Goal: Information Seeking & Learning: Learn about a topic

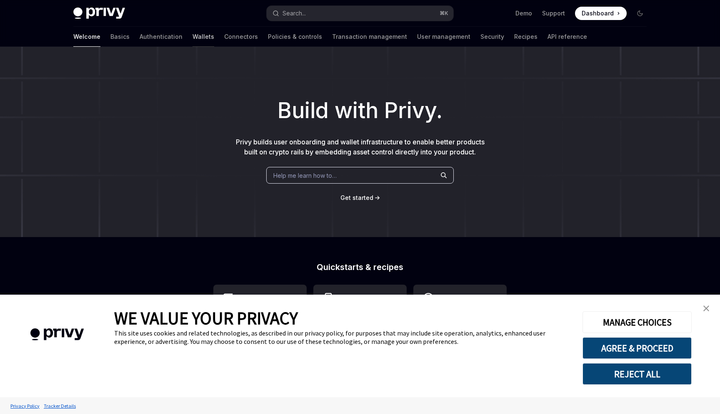
click at [193, 35] on link "Wallets" at bounding box center [204, 37] width 22 height 20
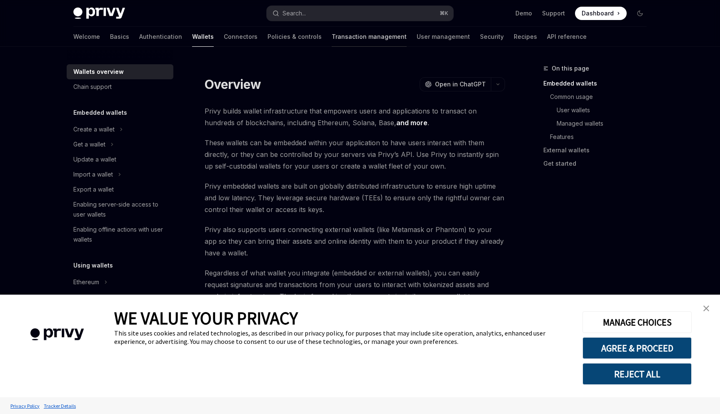
click at [332, 44] on link "Transaction management" at bounding box center [369, 37] width 75 height 20
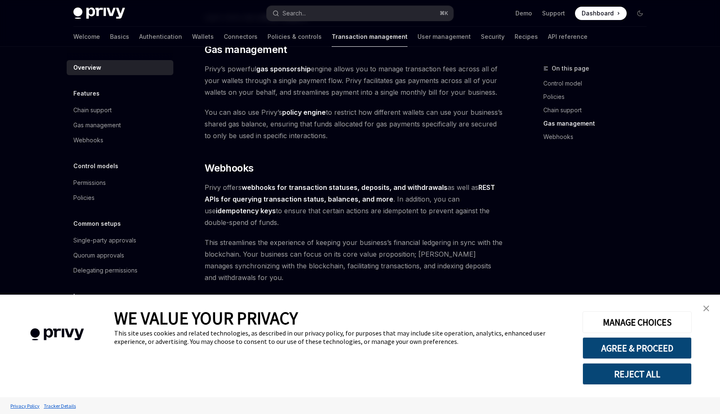
scroll to position [722, 0]
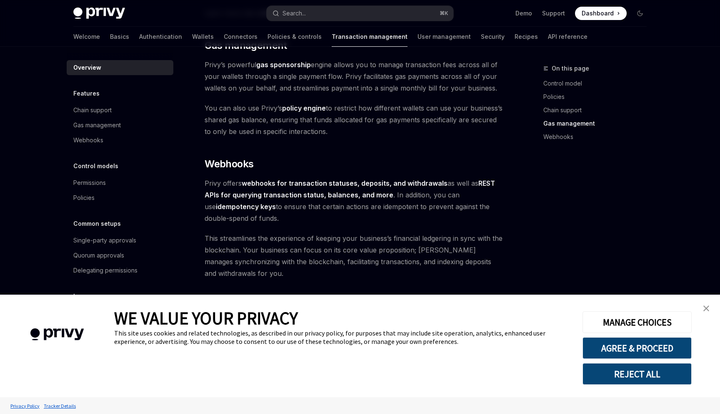
click at [350, 305] on img "close banner" at bounding box center [707, 308] width 6 height 6
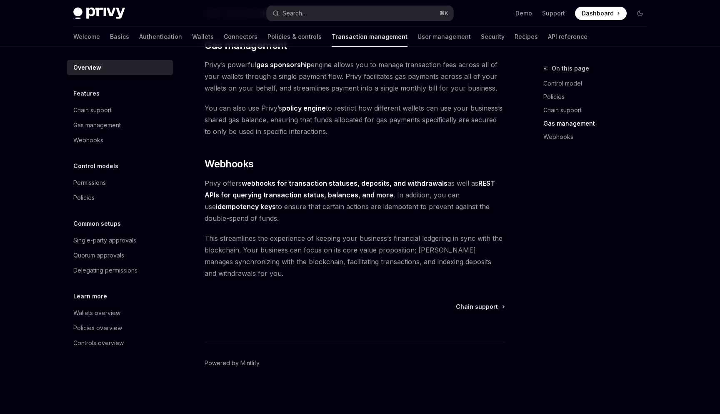
click at [293, 182] on strong "webhooks for transaction statuses, deposits, and withdrawals" at bounding box center [345, 183] width 206 height 8
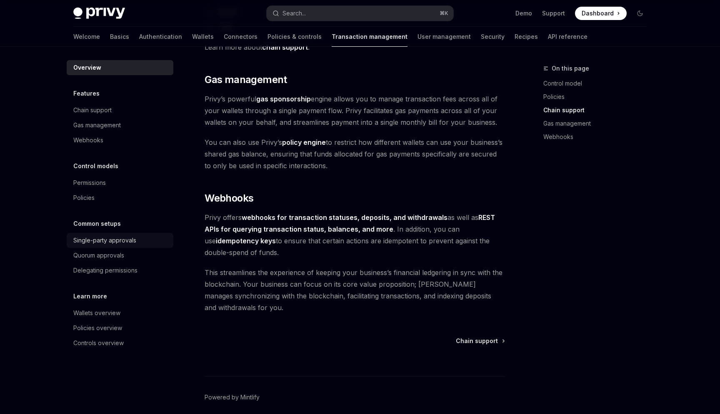
scroll to position [687, 0]
click at [101, 313] on div "Wallets overview" at bounding box center [96, 313] width 47 height 10
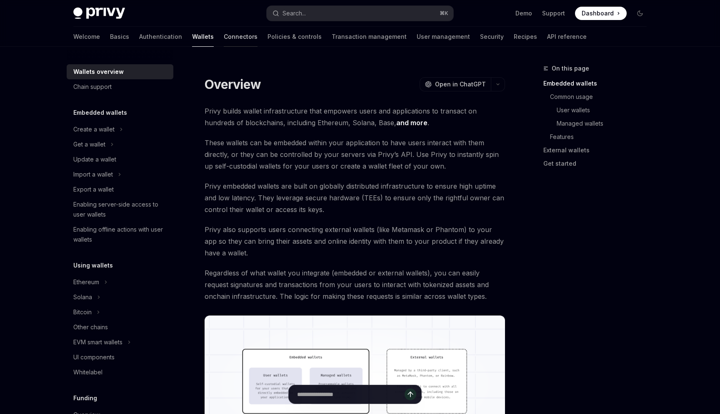
click at [224, 38] on link "Connectors" at bounding box center [241, 37] width 34 height 20
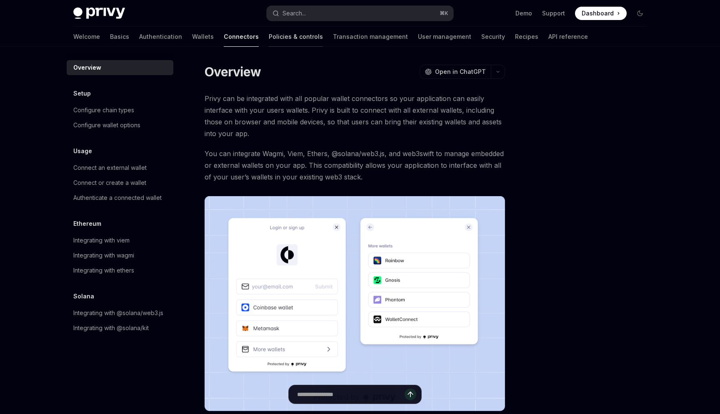
click at [269, 38] on link "Policies & controls" at bounding box center [296, 37] width 54 height 20
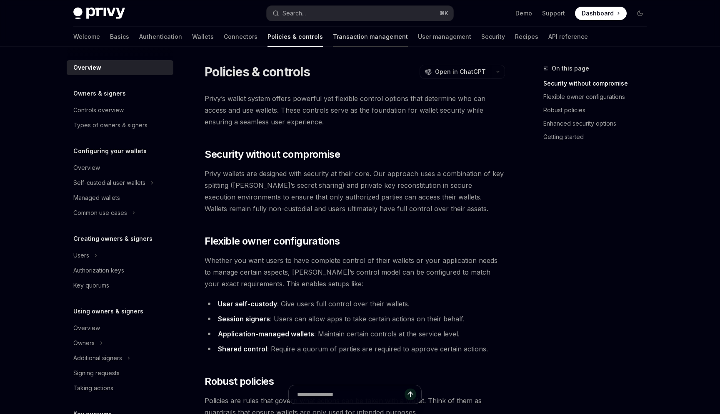
click at [333, 33] on link "Transaction management" at bounding box center [370, 37] width 75 height 20
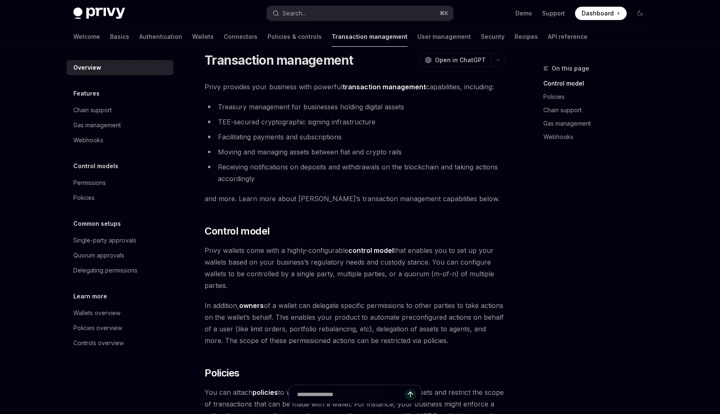
scroll to position [16, 0]
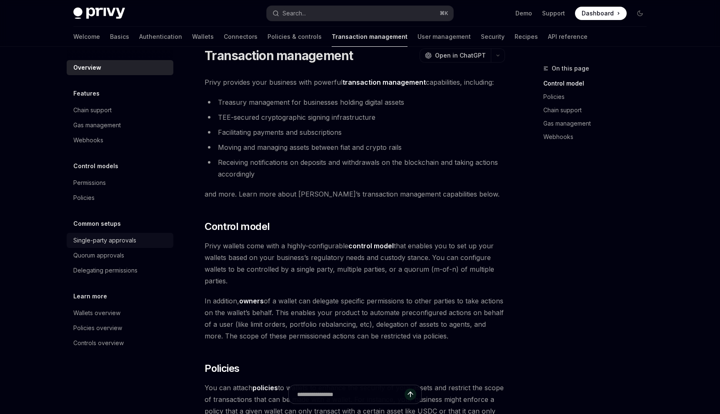
click at [120, 241] on div "Single-party approvals" at bounding box center [104, 240] width 63 height 10
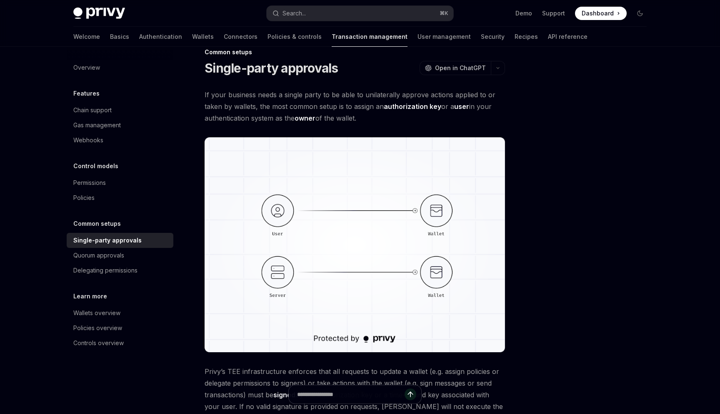
click at [120, 241] on div "Single-party approvals" at bounding box center [107, 240] width 68 height 10
click at [122, 256] on div "Quorum approvals" at bounding box center [98, 255] width 51 height 10
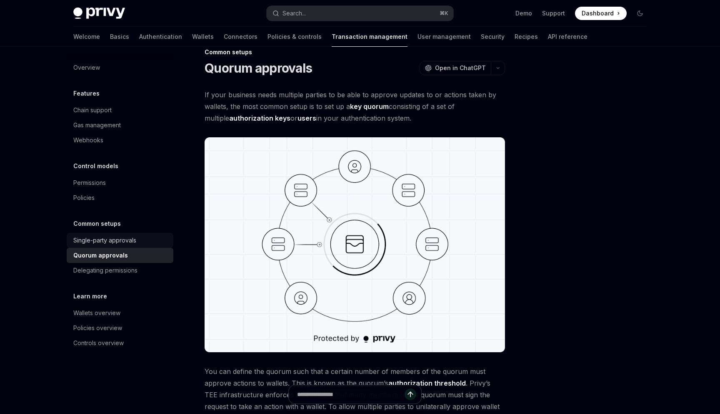
click at [122, 246] on link "Single-party approvals" at bounding box center [120, 240] width 107 height 15
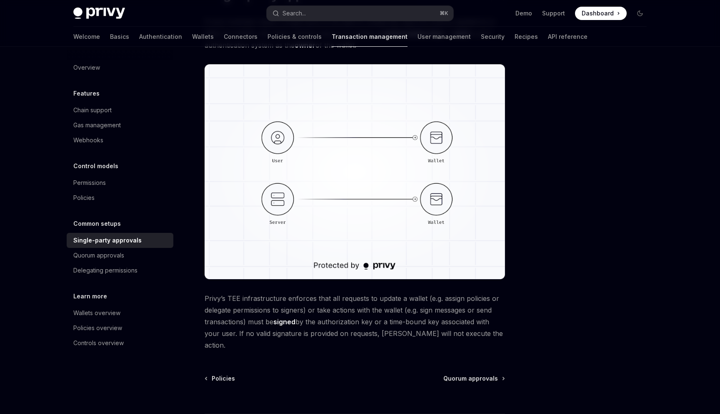
scroll to position [149, 0]
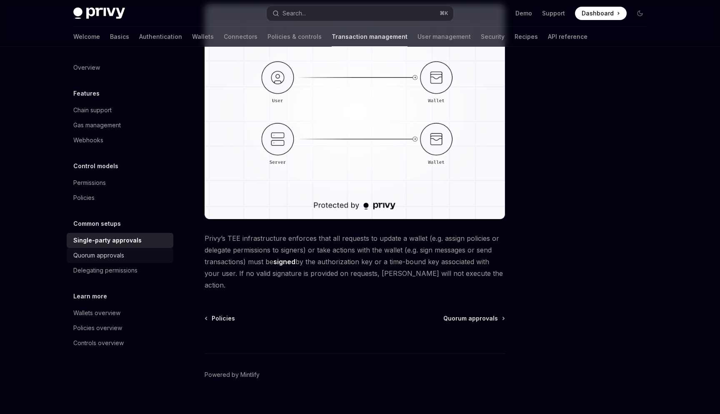
click at [135, 253] on div "Quorum approvals" at bounding box center [120, 255] width 95 height 10
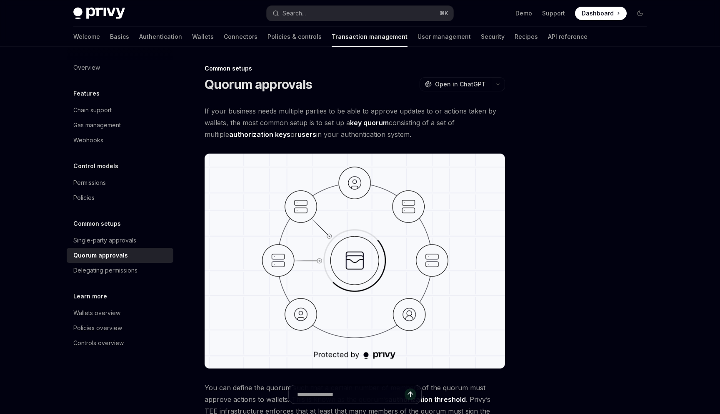
scroll to position [288, 0]
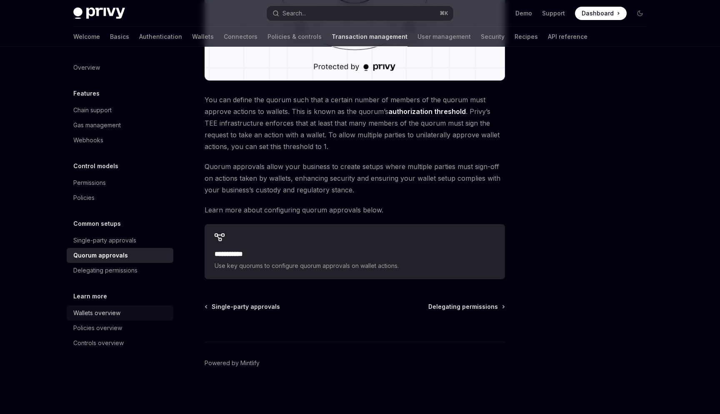
click at [118, 311] on div "Wallets overview" at bounding box center [96, 313] width 47 height 10
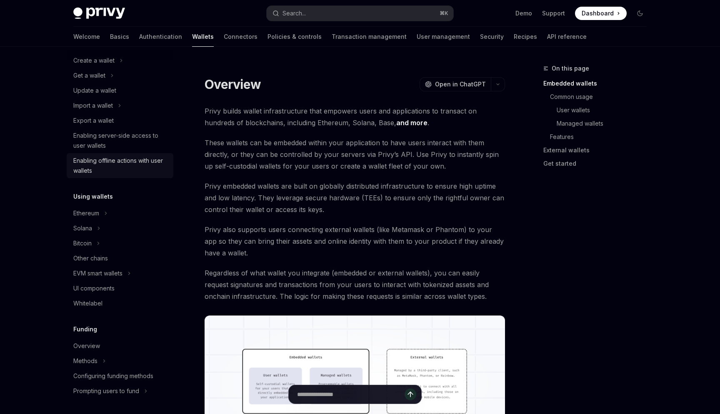
scroll to position [80, 0]
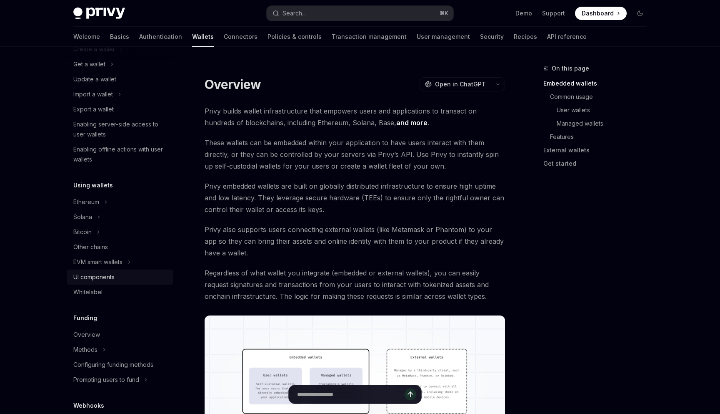
click at [105, 273] on div "UI components" at bounding box center [93, 277] width 41 height 10
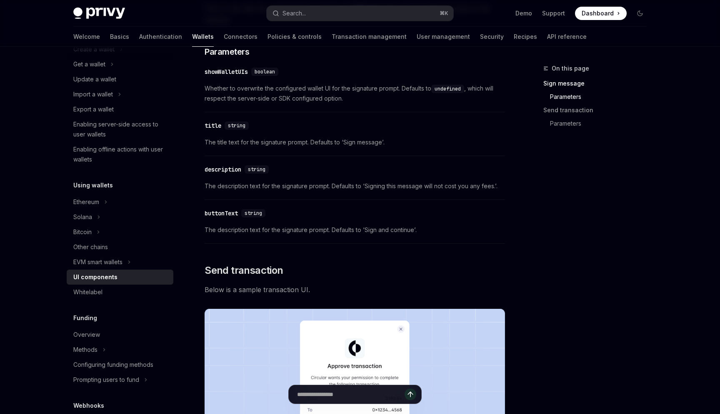
scroll to position [465, 0]
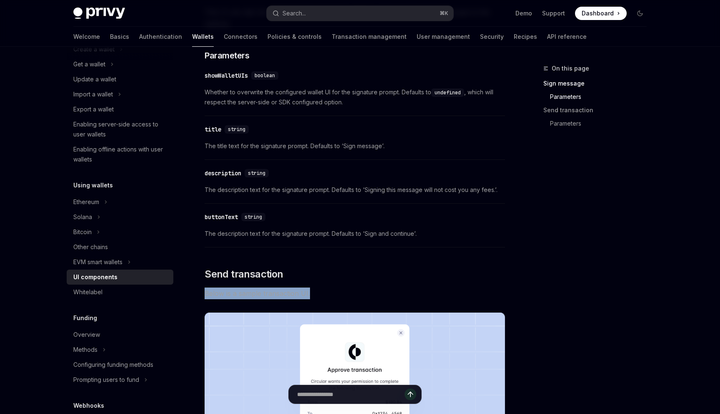
drag, startPoint x: 312, startPoint y: 293, endPoint x: 195, endPoint y: 293, distance: 117.1
copy span "Below is a sample transaction UI."
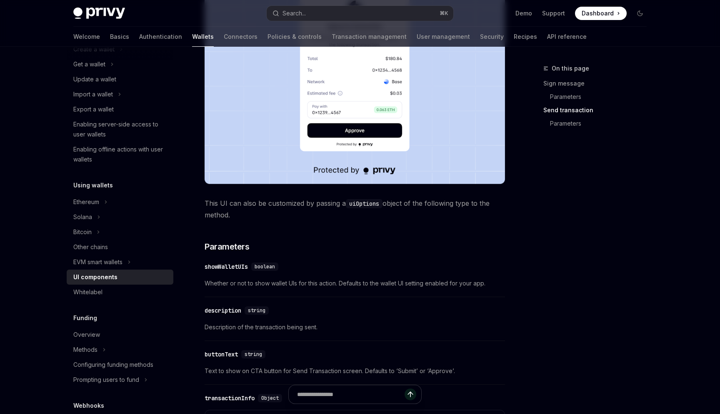
scroll to position [817, 0]
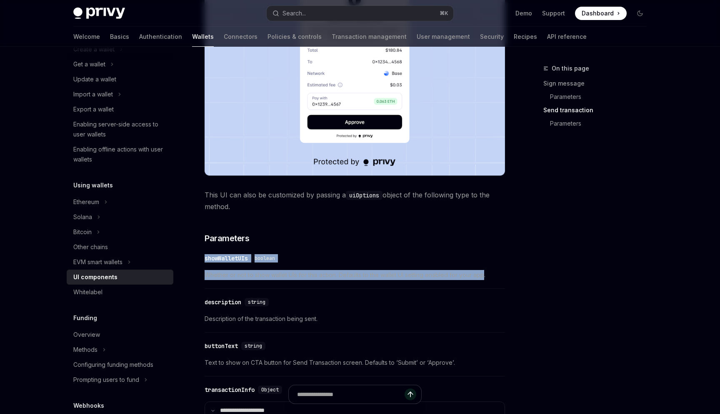
drag, startPoint x: 203, startPoint y: 256, endPoint x: 485, endPoint y: 280, distance: 282.8
click at [350, 280] on div "Using wallets UI components OpenAI Open in ChatGPT OpenAI Open in ChatGPT React…" at bounding box center [277, 156] width 460 height 1819
copy div "showWalletUIs boolean Whether or not to show wallet UIs for this action. Defaul…"
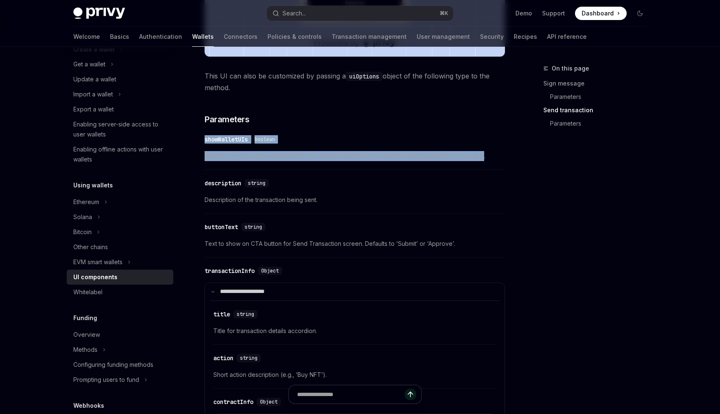
scroll to position [946, 0]
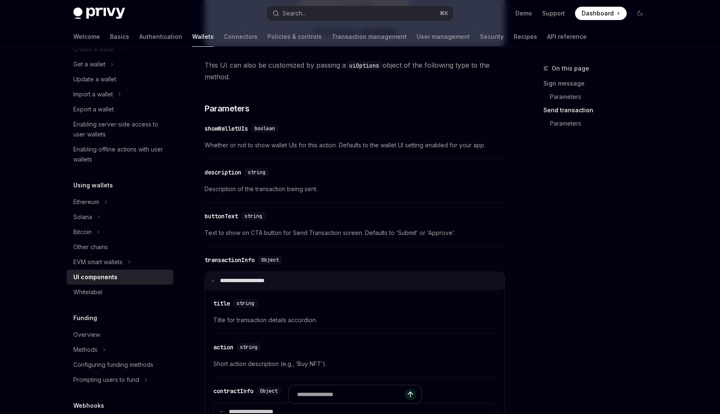
click at [217, 281] on summary "**********" at bounding box center [355, 281] width 300 height 18
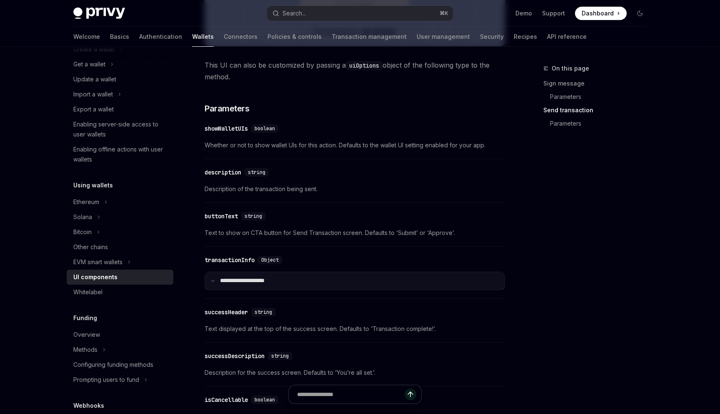
click at [212, 282] on icon at bounding box center [213, 280] width 4 height 4
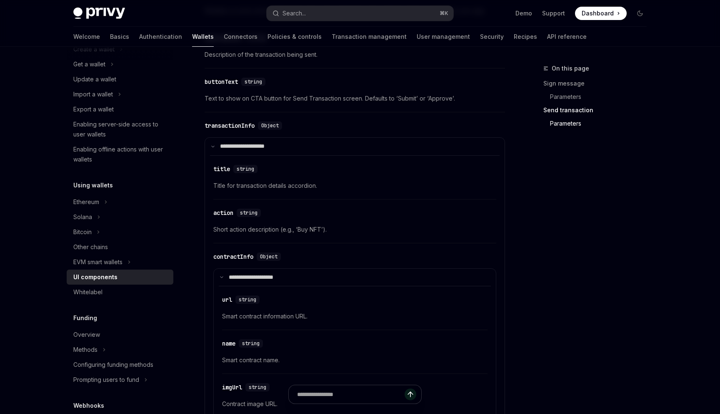
scroll to position [1083, 0]
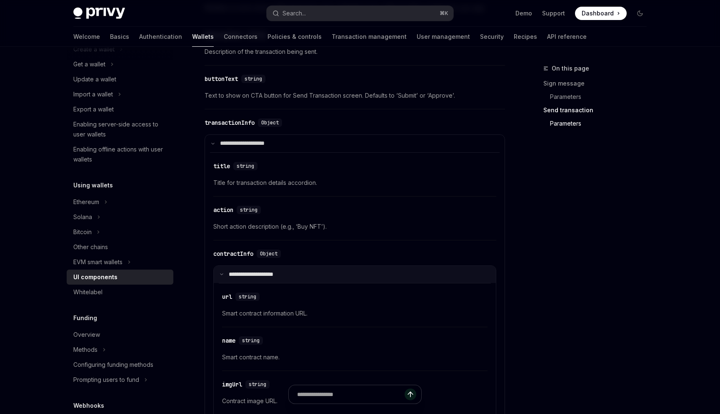
click at [231, 280] on summary "**********" at bounding box center [355, 275] width 282 height 18
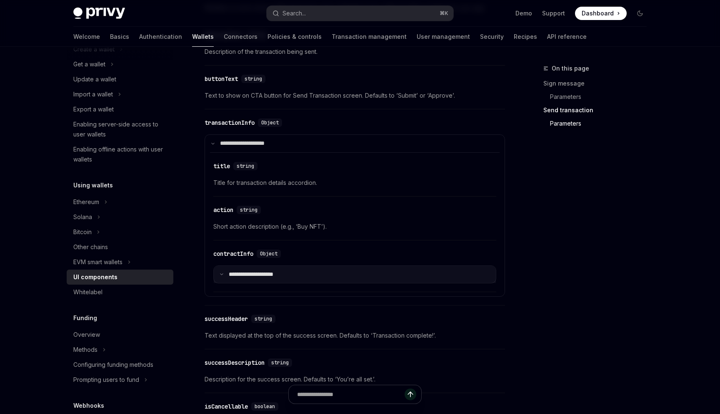
click at [223, 280] on summary "**********" at bounding box center [355, 275] width 282 height 18
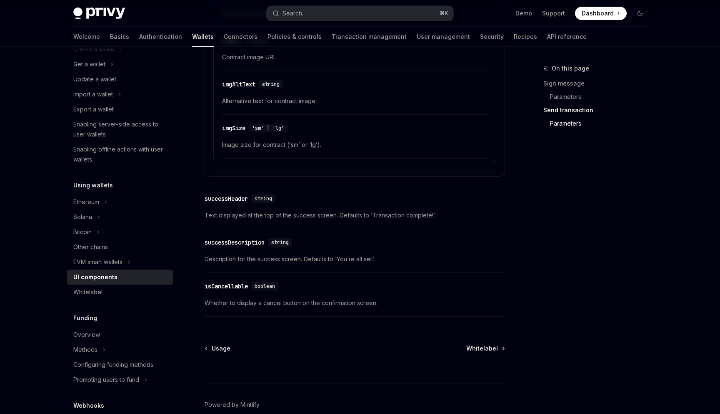
scroll to position [1469, 0]
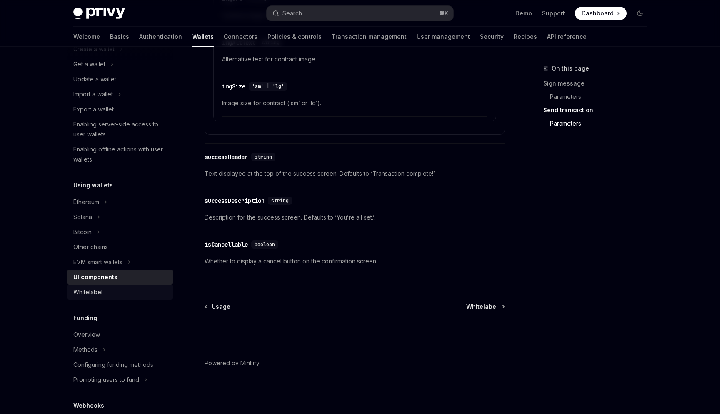
click at [105, 294] on div "Whitelabel" at bounding box center [120, 292] width 95 height 10
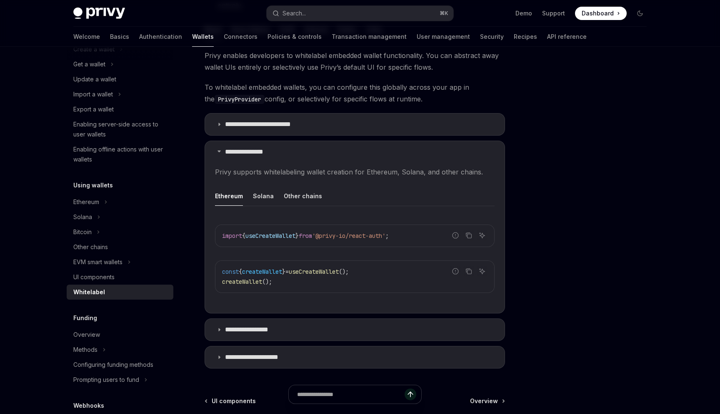
scroll to position [176, 0]
click at [268, 360] on p "**********" at bounding box center [259, 356] width 69 height 8
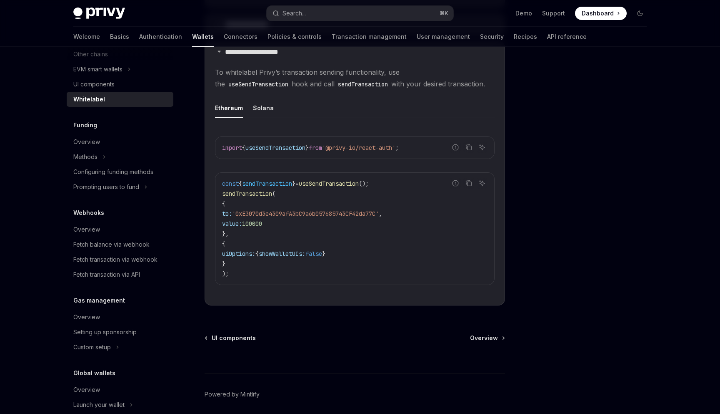
scroll to position [274, 0]
click at [120, 242] on div "Fetch balance via webhook" at bounding box center [111, 243] width 76 height 10
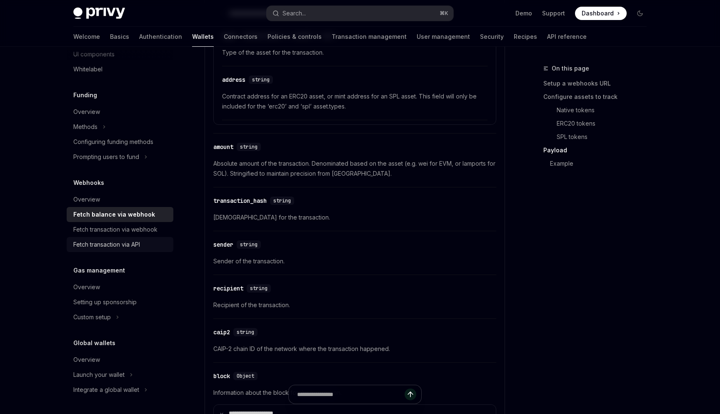
scroll to position [985, 0]
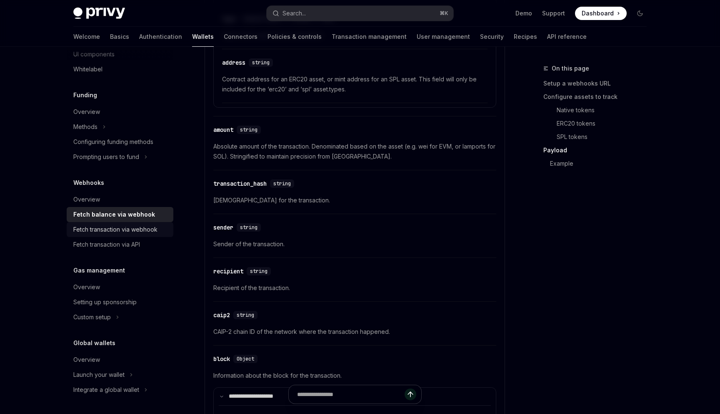
click at [113, 232] on div "Fetch transaction via webhook" at bounding box center [115, 229] width 84 height 10
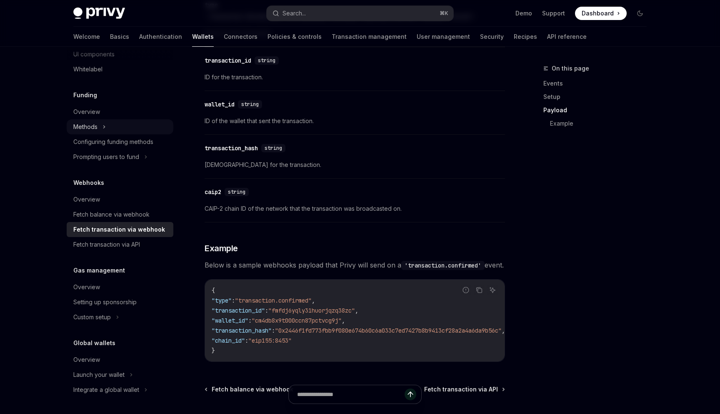
scroll to position [749, 0]
click at [110, 128] on div "Methods" at bounding box center [120, 126] width 107 height 15
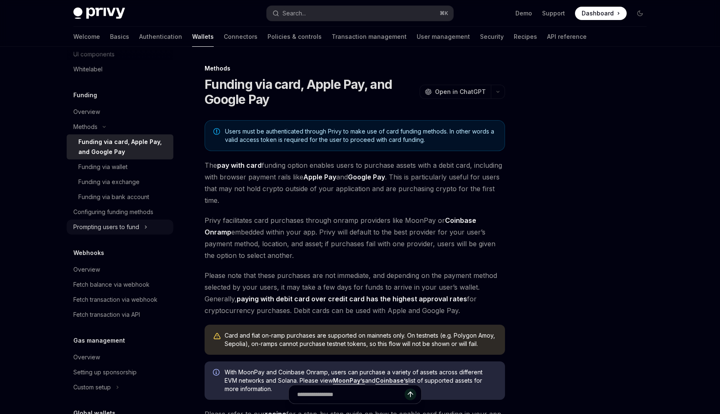
click at [124, 229] on div "Prompting users to fund" at bounding box center [106, 227] width 66 height 10
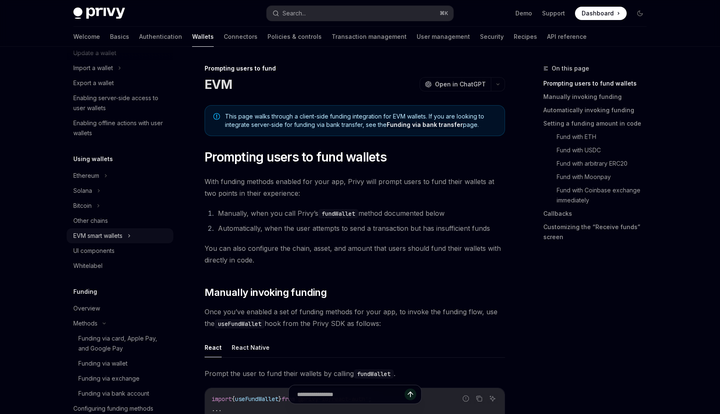
scroll to position [107, 0]
click at [101, 175] on div "Ethereum" at bounding box center [120, 174] width 107 height 15
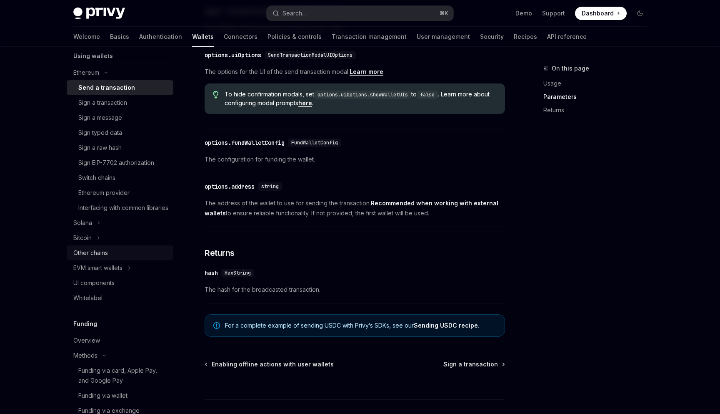
scroll to position [219, 0]
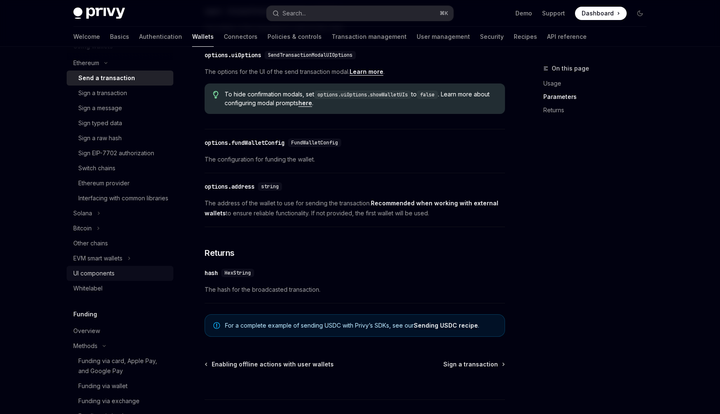
click at [104, 278] on div "UI components" at bounding box center [93, 273] width 41 height 10
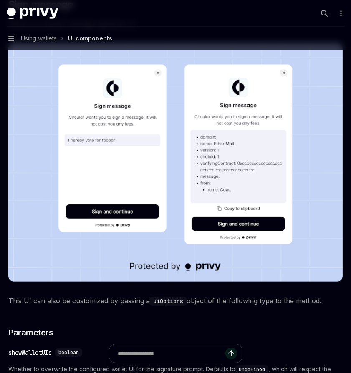
scroll to position [146, 0]
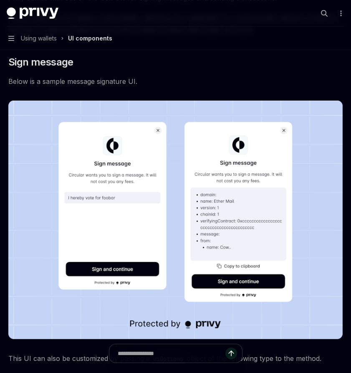
click at [46, 40] on span "Using wallets" at bounding box center [39, 38] width 36 height 10
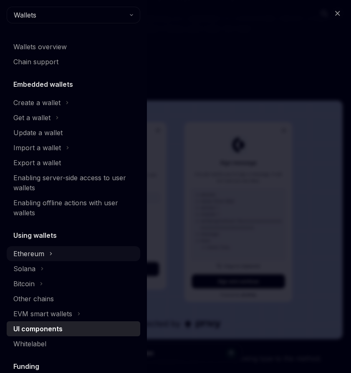
click at [52, 256] on div "Ethereum" at bounding box center [73, 253] width 133 height 15
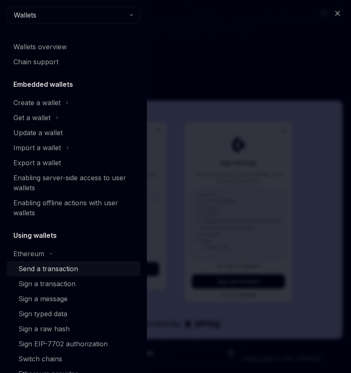
click at [66, 273] on link "Send a transaction" at bounding box center [73, 268] width 133 height 15
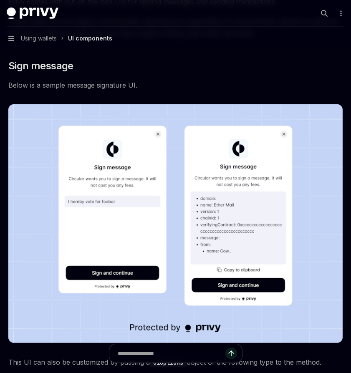
scroll to position [146, 0]
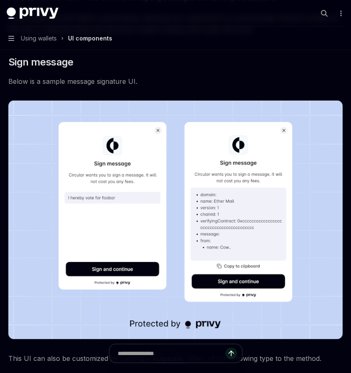
click at [11, 35] on button "Navigation Using wallets UI components" at bounding box center [175, 38] width 351 height 23
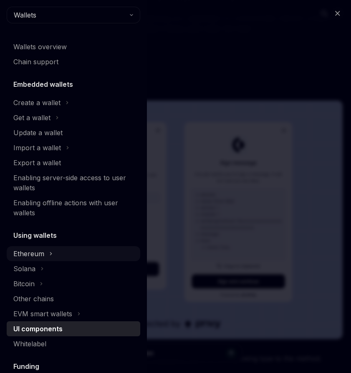
click at [54, 250] on div "Ethereum" at bounding box center [73, 253] width 133 height 15
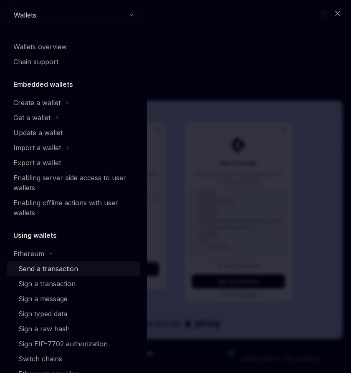
click at [72, 269] on div "Send a transaction" at bounding box center [48, 268] width 60 height 10
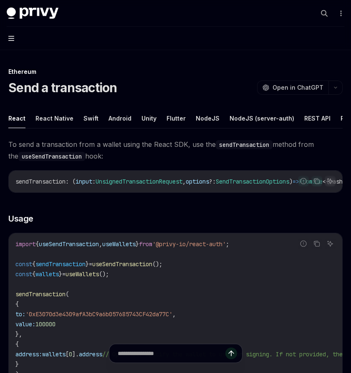
click at [13, 37] on icon "button" at bounding box center [11, 38] width 6 height 7
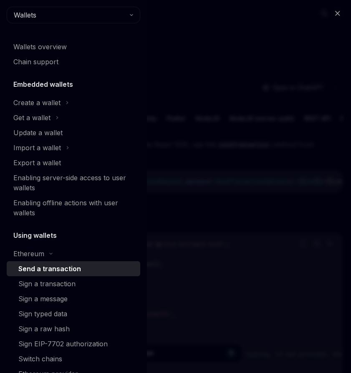
click at [64, 267] on div "Send a transaction" at bounding box center [49, 268] width 63 height 10
click at [70, 256] on div "Ethereum" at bounding box center [73, 253] width 133 height 15
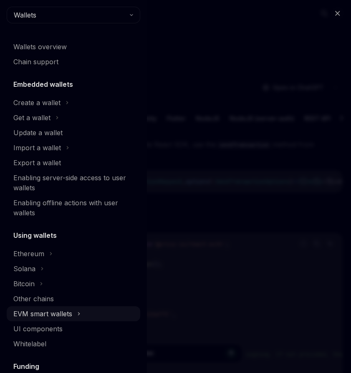
click at [66, 310] on div "EVM smart wallets" at bounding box center [42, 313] width 59 height 10
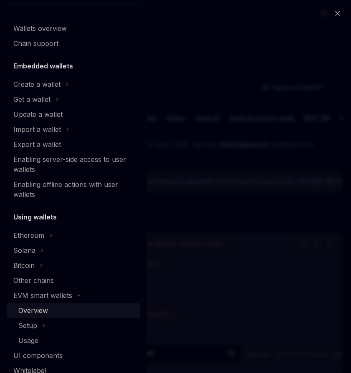
scroll to position [45, 0]
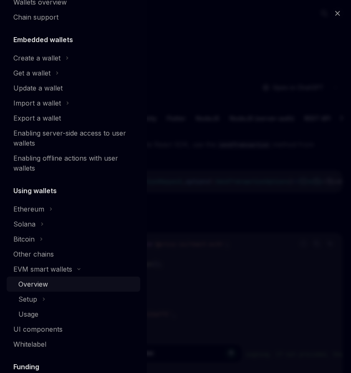
click at [53, 287] on div "Overview" at bounding box center [76, 284] width 117 height 10
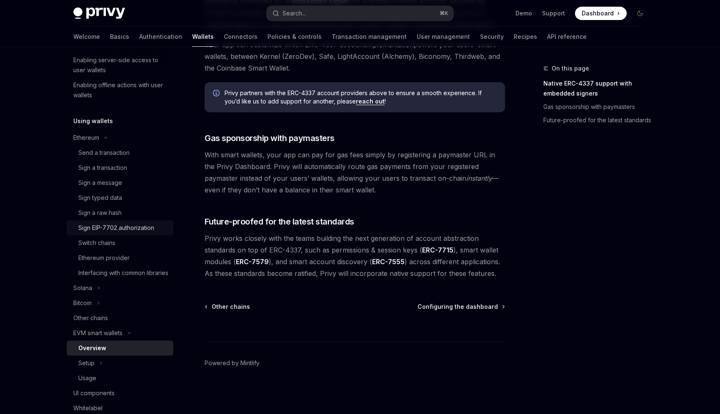
scroll to position [133, 0]
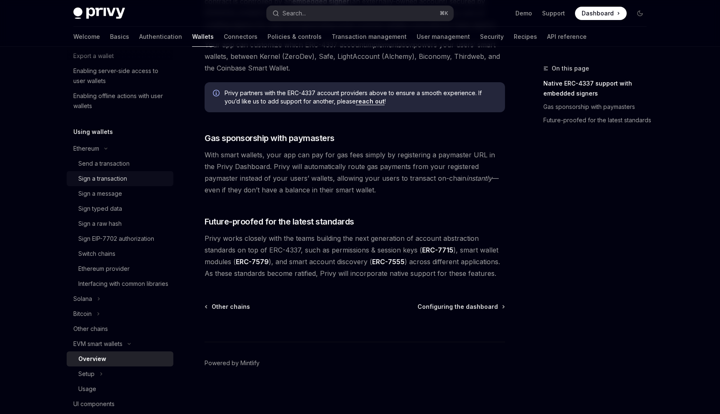
click at [122, 173] on link "Sign a transaction" at bounding box center [120, 178] width 107 height 15
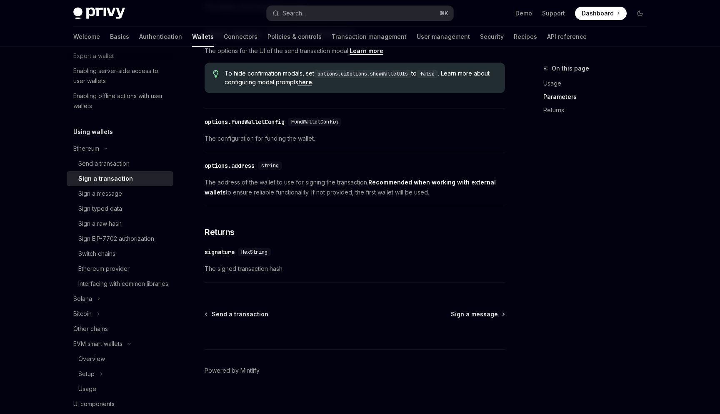
scroll to position [451, 0]
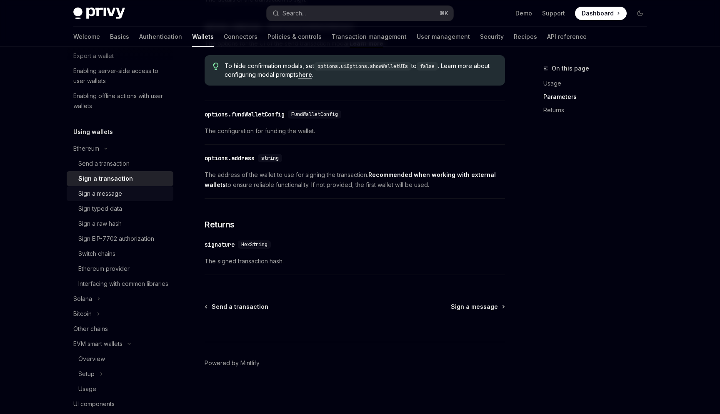
click at [122, 189] on div "Sign a message" at bounding box center [100, 193] width 44 height 10
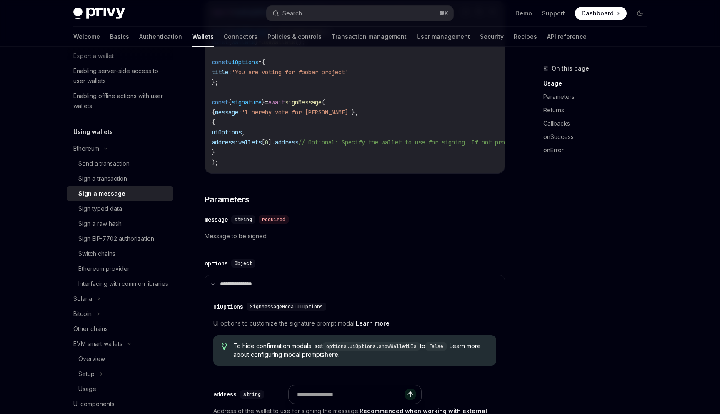
scroll to position [238, 0]
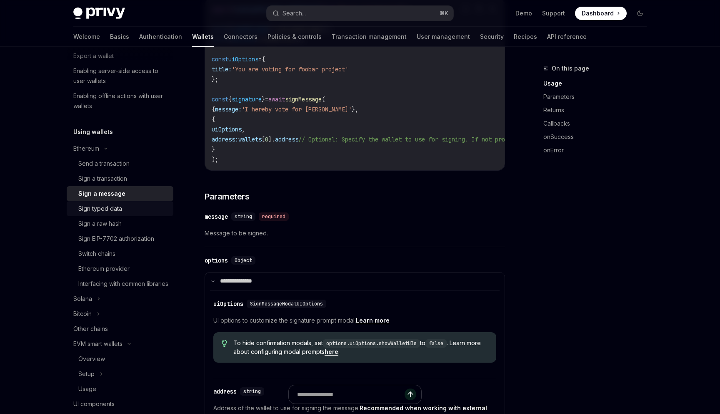
click at [109, 211] on div "Sign typed data" at bounding box center [100, 208] width 44 height 10
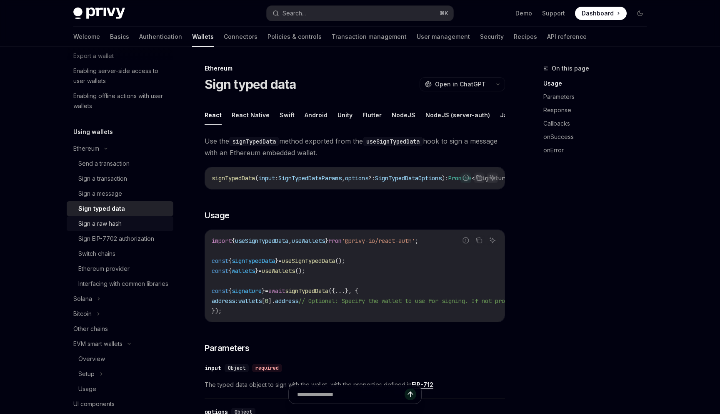
click at [108, 230] on link "Sign a raw hash" at bounding box center [120, 223] width 107 height 15
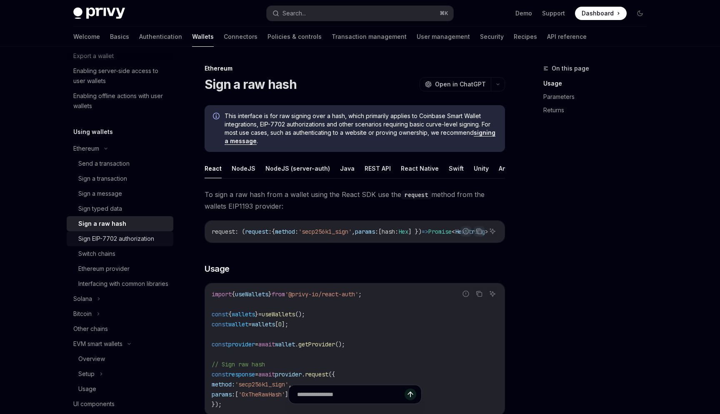
click at [87, 237] on div "Sign EIP-7702 authorization" at bounding box center [116, 238] width 76 height 10
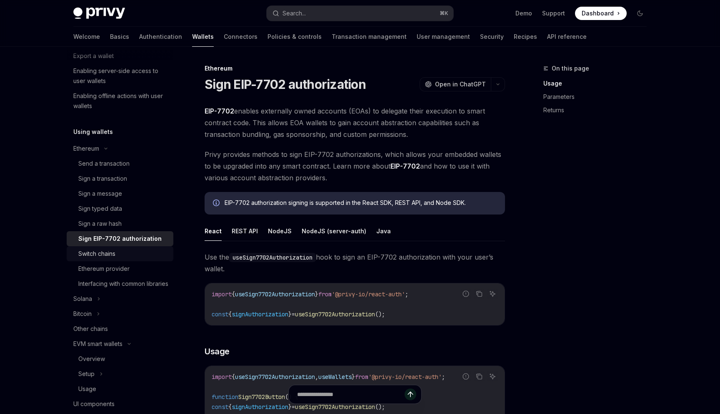
click at [100, 250] on div "Switch chains" at bounding box center [96, 253] width 37 height 10
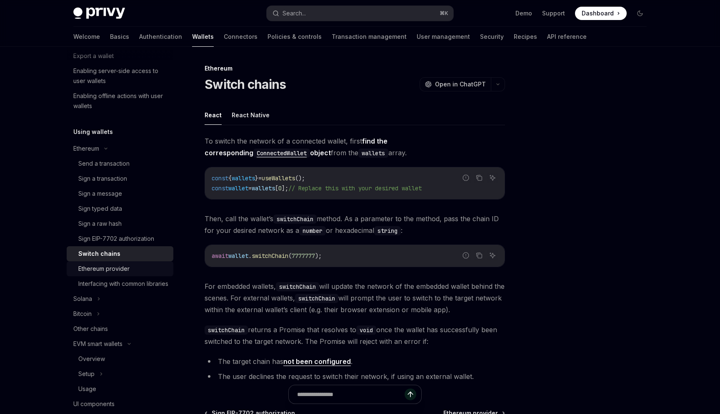
click at [128, 269] on div "Ethereum provider" at bounding box center [103, 268] width 51 height 10
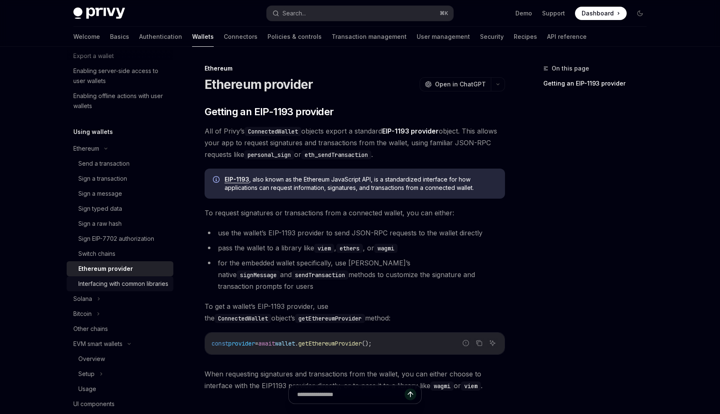
click at [138, 288] on div "Interfacing with common libraries" at bounding box center [123, 283] width 90 height 10
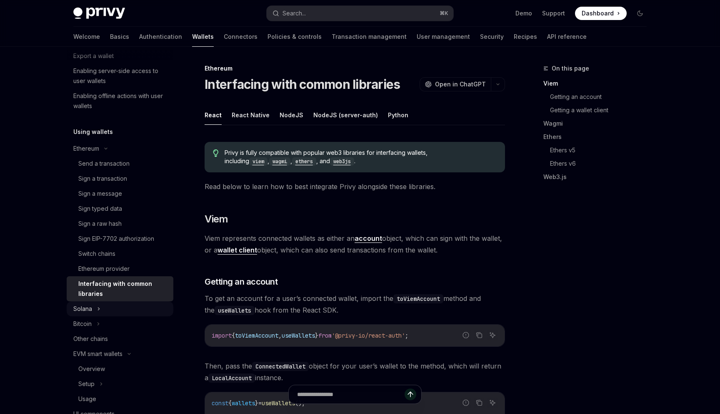
click at [115, 306] on div "Solana" at bounding box center [120, 308] width 107 height 15
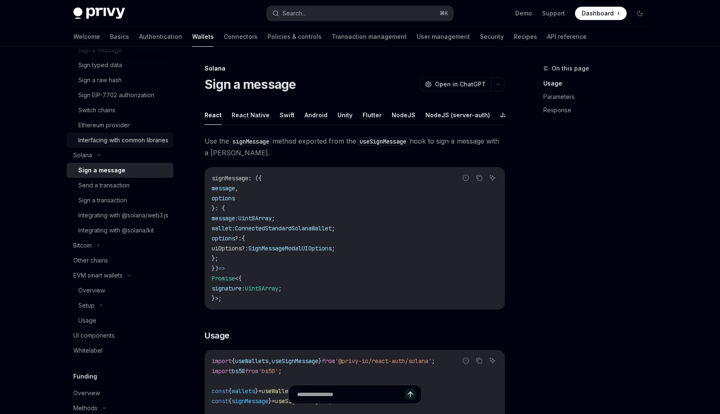
scroll to position [303, 0]
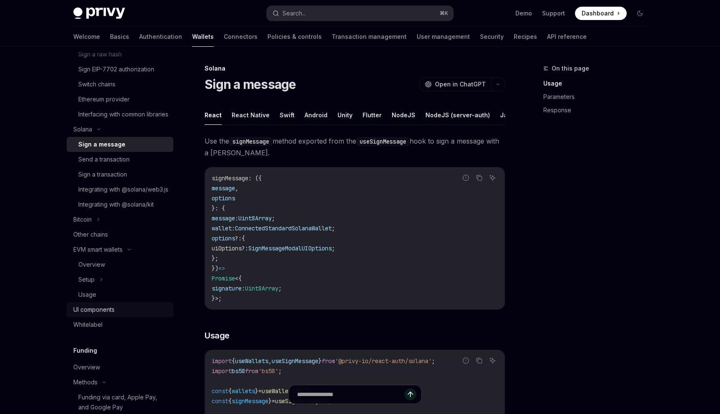
click at [102, 314] on div "UI components" at bounding box center [93, 309] width 41 height 10
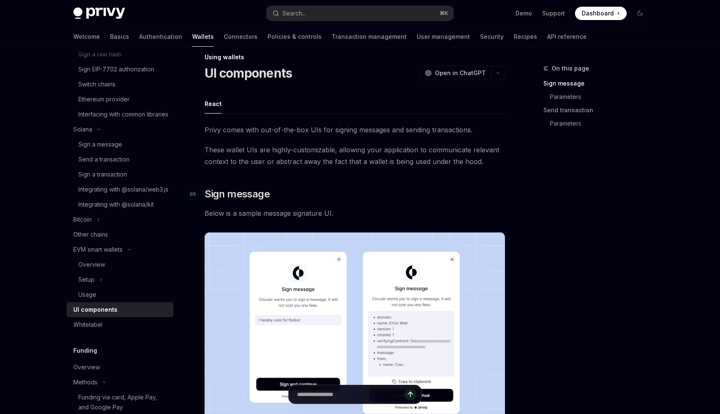
scroll to position [16, 0]
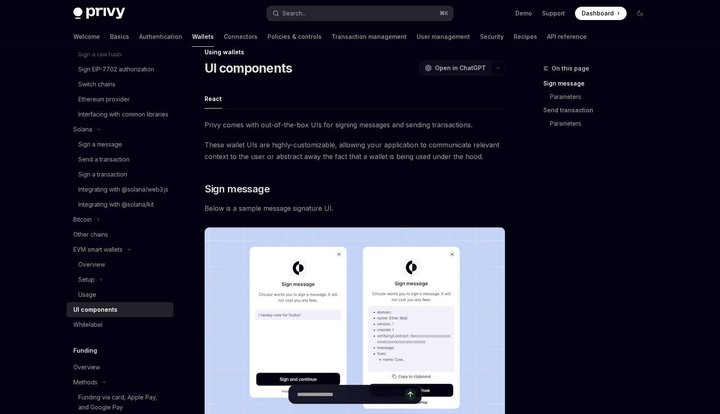
click at [350, 68] on span "Open in ChatGPT" at bounding box center [460, 68] width 51 height 8
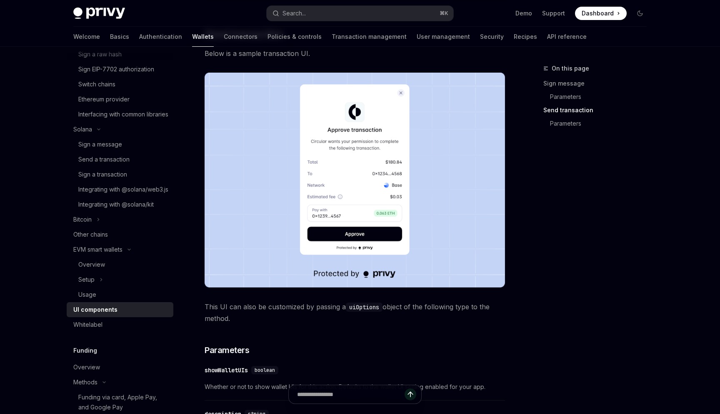
scroll to position [702, 0]
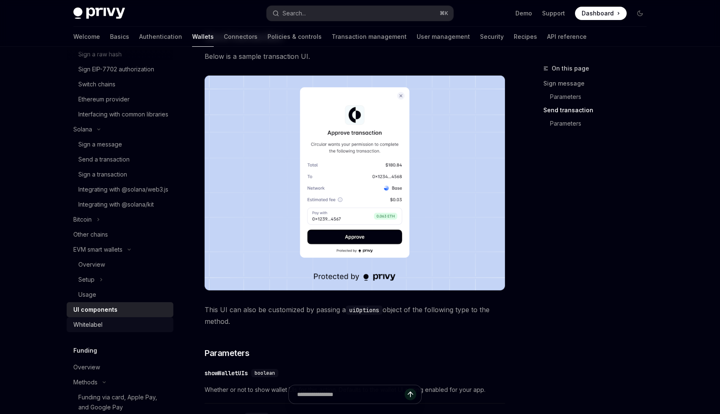
click at [93, 329] on div "Whitelabel" at bounding box center [87, 324] width 29 height 10
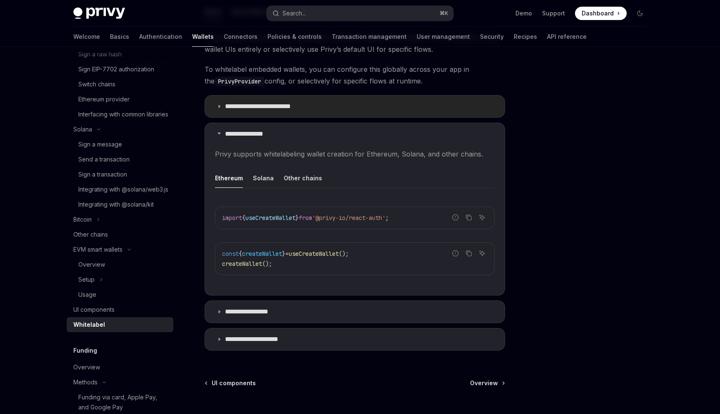
scroll to position [165, 0]
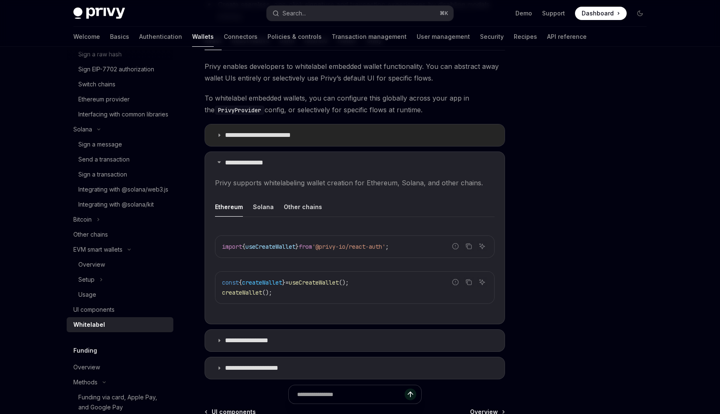
click at [248, 134] on p "**********" at bounding box center [265, 135] width 80 height 8
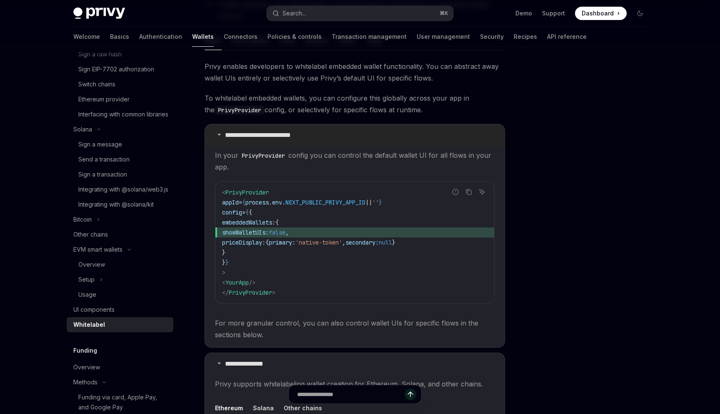
click at [236, 136] on p "**********" at bounding box center [265, 135] width 80 height 8
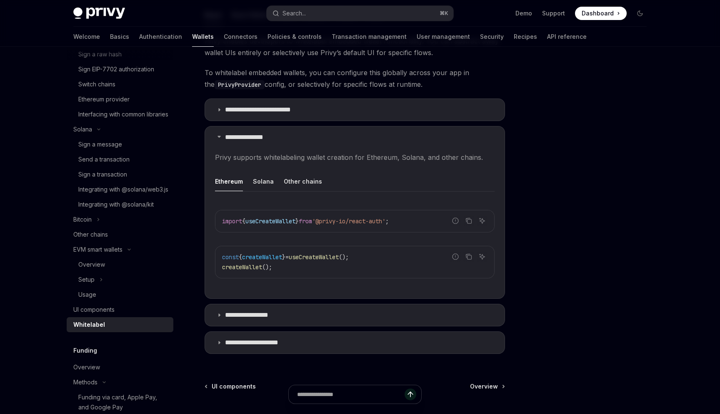
scroll to position [191, 0]
click at [258, 313] on p "**********" at bounding box center [255, 313] width 60 height 8
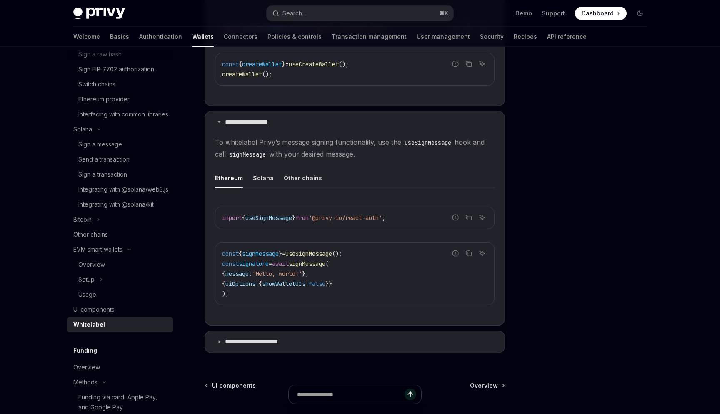
scroll to position [390, 0]
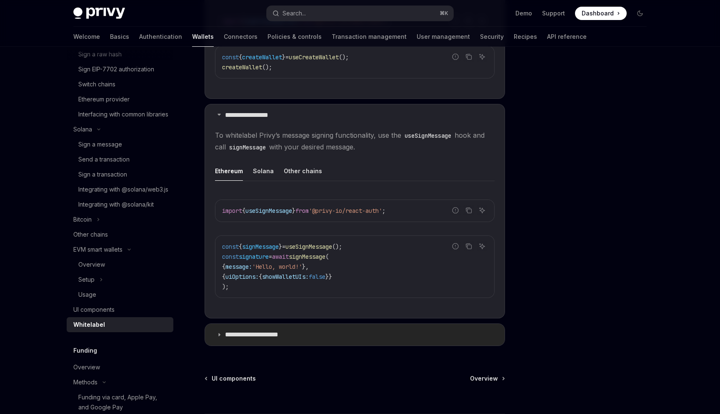
click at [272, 333] on p "**********" at bounding box center [259, 334] width 69 height 8
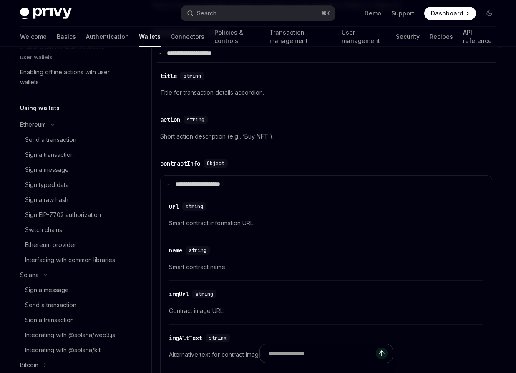
scroll to position [156, 0]
click at [66, 143] on div "Send a transaction" at bounding box center [50, 140] width 51 height 10
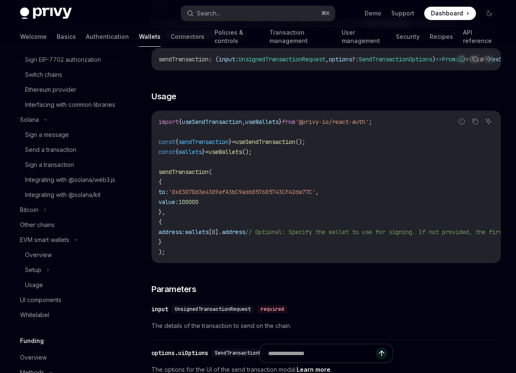
scroll to position [339, 0]
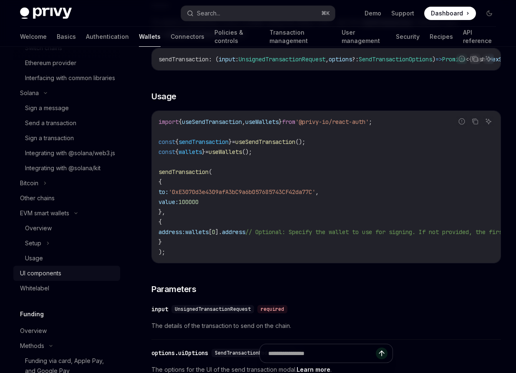
click at [50, 278] on div "UI components" at bounding box center [40, 273] width 41 height 10
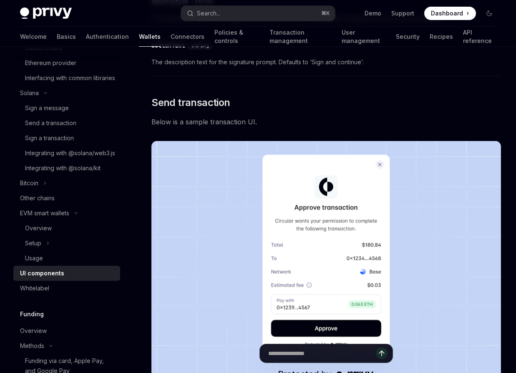
scroll to position [655, 0]
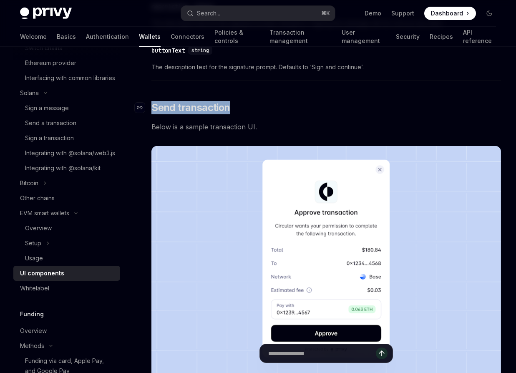
drag, startPoint x: 236, startPoint y: 104, endPoint x: 149, endPoint y: 113, distance: 87.5
click at [151, 113] on h2 "​ Send transaction" at bounding box center [325, 107] width 349 height 13
click at [140, 108] on icon "Navigate to header" at bounding box center [140, 107] width 6 height 3
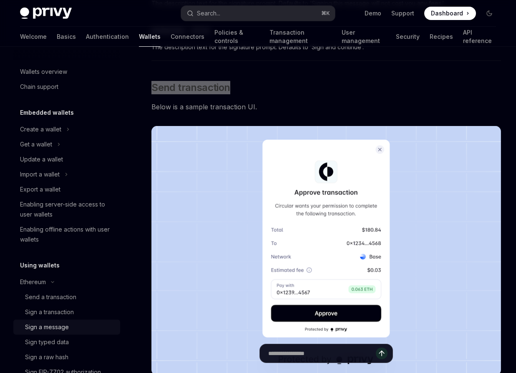
scroll to position [557, 0]
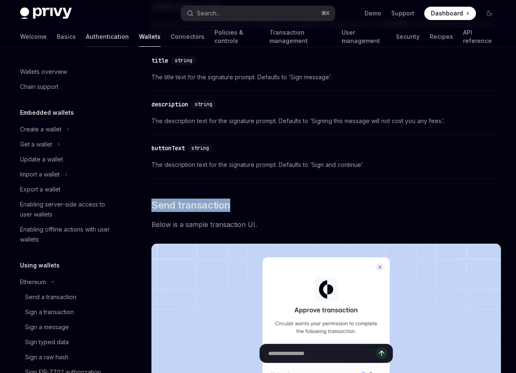
click at [86, 38] on link "Authentication" at bounding box center [107, 37] width 43 height 20
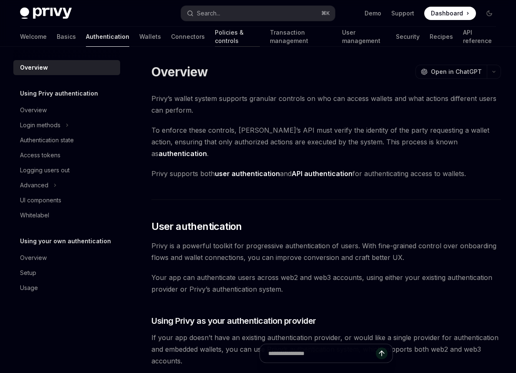
click at [215, 35] on link "Policies & controls" at bounding box center [237, 37] width 45 height 20
click at [270, 37] on link "Transaction management" at bounding box center [301, 37] width 62 height 20
click at [277, 39] on link "Transaction management" at bounding box center [301, 37] width 62 height 20
click at [270, 43] on link "Transaction management" at bounding box center [301, 37] width 62 height 20
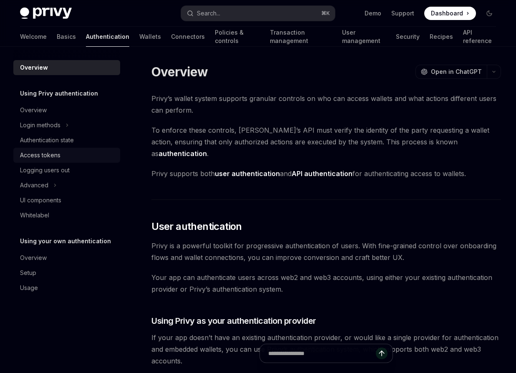
click at [52, 162] on link "Access tokens" at bounding box center [66, 155] width 107 height 15
click at [53, 157] on div "Access tokens" at bounding box center [40, 155] width 40 height 10
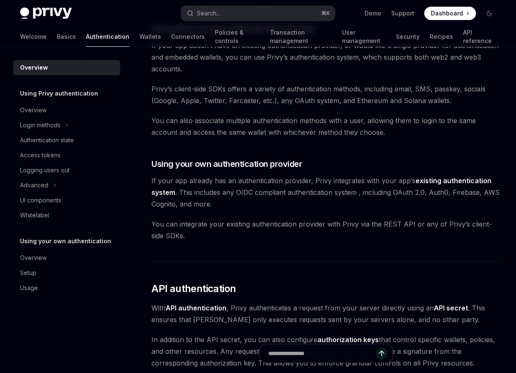
scroll to position [154, 0]
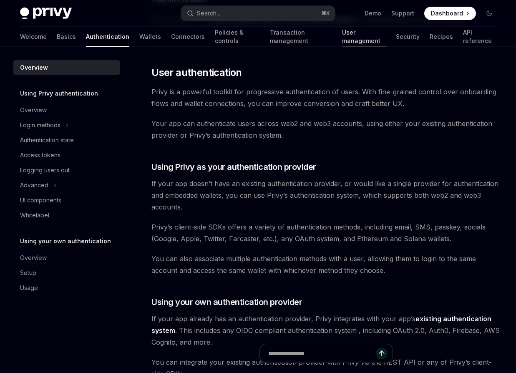
click at [342, 38] on link "User management" at bounding box center [364, 37] width 44 height 20
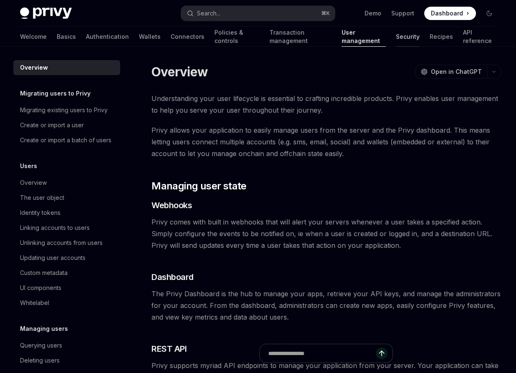
click at [350, 43] on link "Security" at bounding box center [408, 37] width 24 height 20
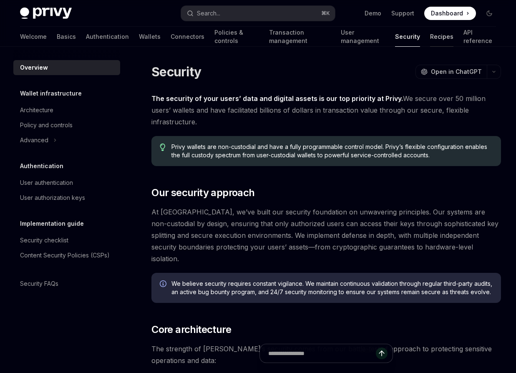
click at [350, 38] on link "Recipes" at bounding box center [441, 37] width 23 height 20
type textarea "*"
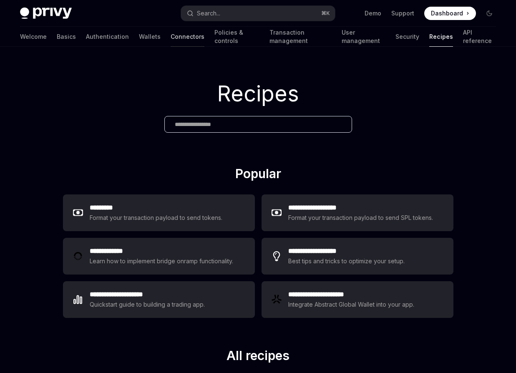
click at [170, 32] on link "Connectors" at bounding box center [187, 37] width 34 height 20
click at [139, 40] on link "Wallets" at bounding box center [150, 37] width 22 height 20
click at [86, 41] on link "Authentication" at bounding box center [107, 37] width 43 height 20
click at [170, 40] on link "Connectors" at bounding box center [187, 37] width 34 height 20
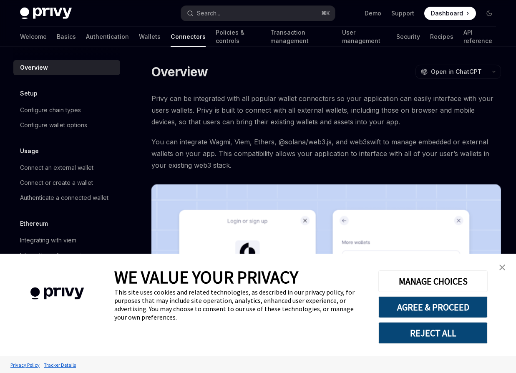
click at [505, 263] on link "close banner" at bounding box center [502, 267] width 17 height 17
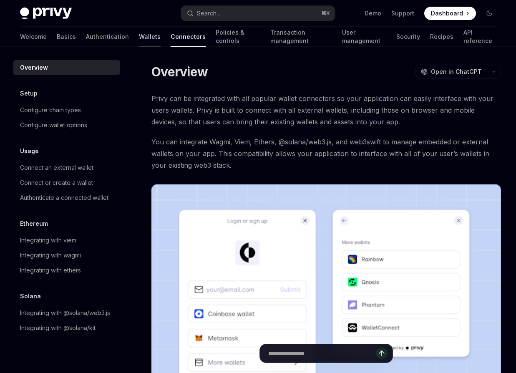
click at [139, 34] on link "Wallets" at bounding box center [150, 37] width 22 height 20
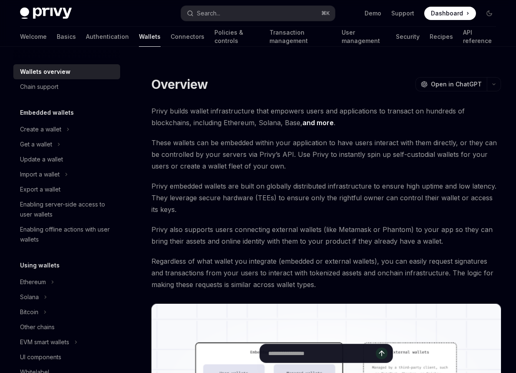
click at [171, 34] on div "Welcome Basics Authentication Wallets Connectors Policies & controls Transactio…" at bounding box center [258, 37] width 476 height 20
click at [269, 35] on link "Transaction management" at bounding box center [300, 37] width 62 height 20
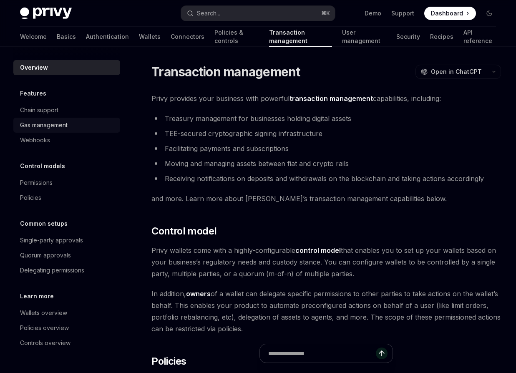
click at [62, 120] on div "Gas management" at bounding box center [44, 125] width 48 height 10
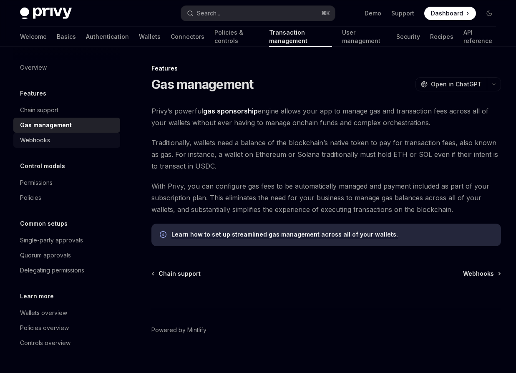
click at [55, 140] on div "Webhooks" at bounding box center [67, 140] width 95 height 10
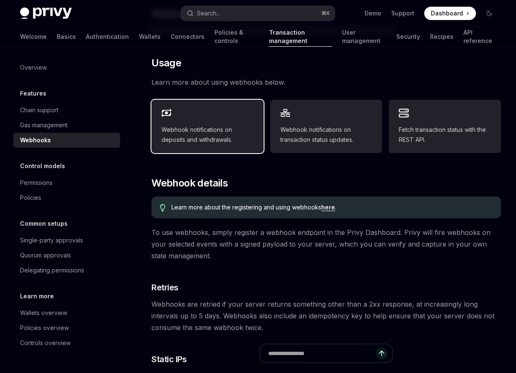
scroll to position [504, 0]
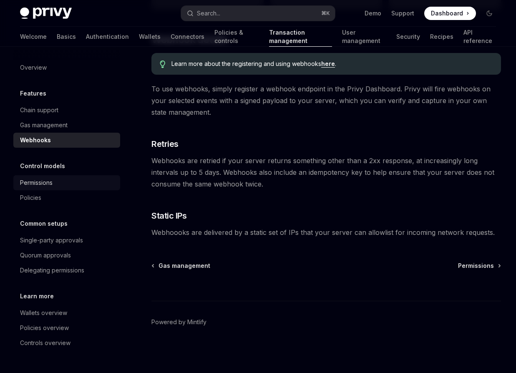
click at [71, 181] on div "Permissions" at bounding box center [67, 183] width 95 height 10
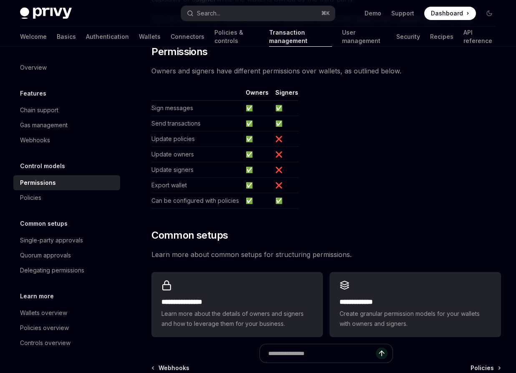
scroll to position [392, 0]
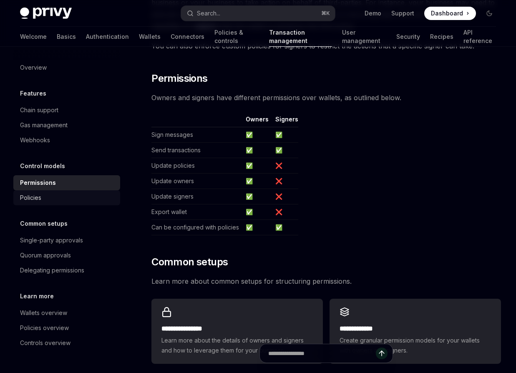
click at [80, 197] on div "Policies" at bounding box center [67, 198] width 95 height 10
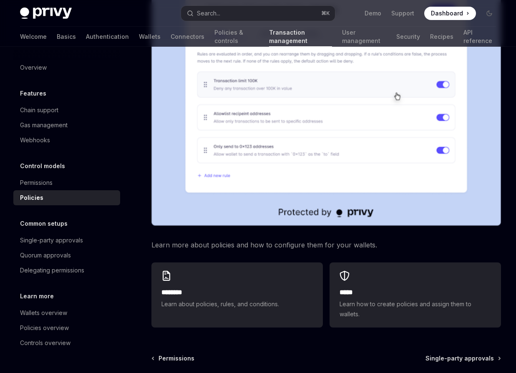
scroll to position [412, 0]
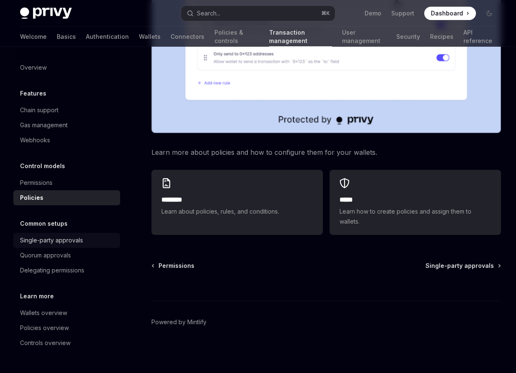
click at [72, 245] on link "Single-party approvals" at bounding box center [66, 240] width 107 height 15
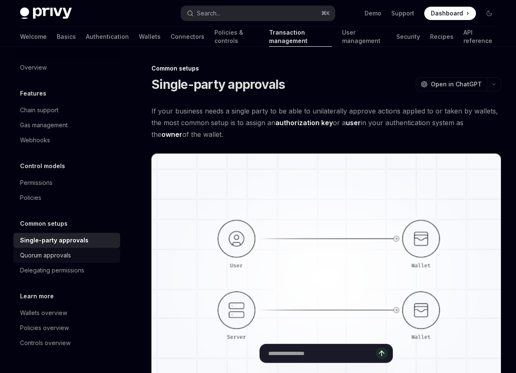
click at [70, 252] on div "Quorum approvals" at bounding box center [45, 255] width 51 height 10
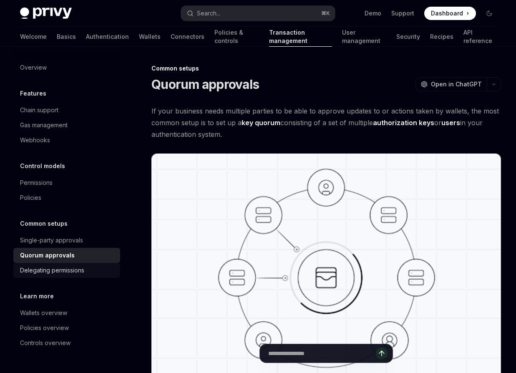
click at [69, 266] on div "Delegating permissions" at bounding box center [52, 270] width 64 height 10
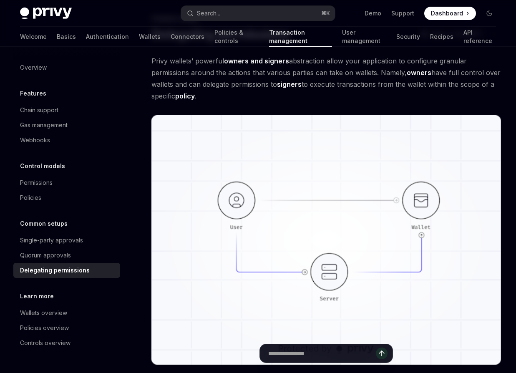
scroll to position [53, 0]
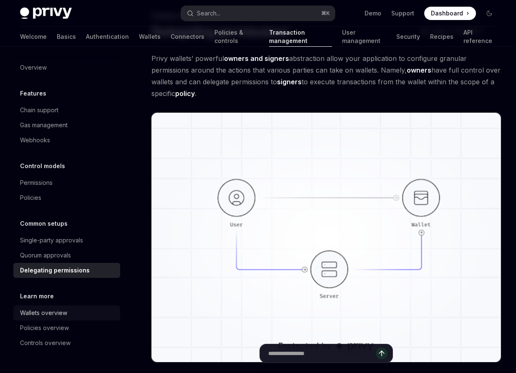
click at [60, 315] on div "Wallets overview" at bounding box center [43, 313] width 47 height 10
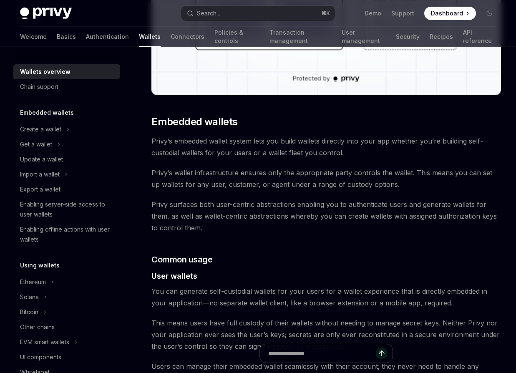
scroll to position [376, 0]
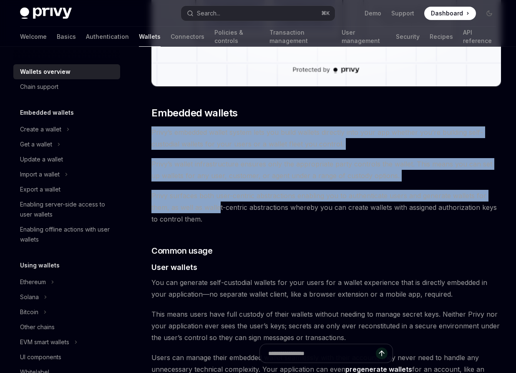
drag, startPoint x: 149, startPoint y: 132, endPoint x: 237, endPoint y: 230, distance: 131.3
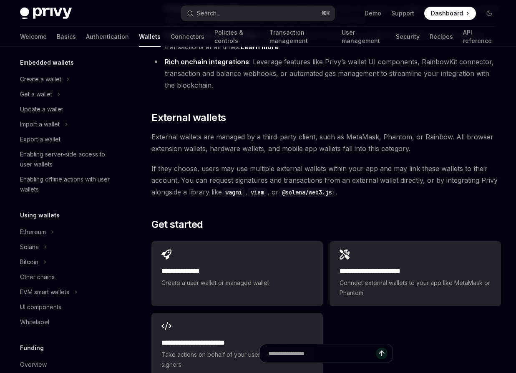
scroll to position [1178, 0]
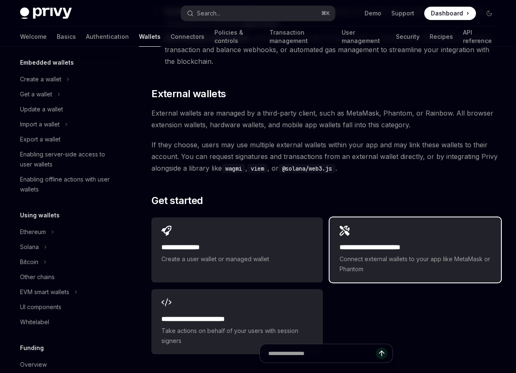
click at [333, 241] on div "**********" at bounding box center [414, 249] width 171 height 65
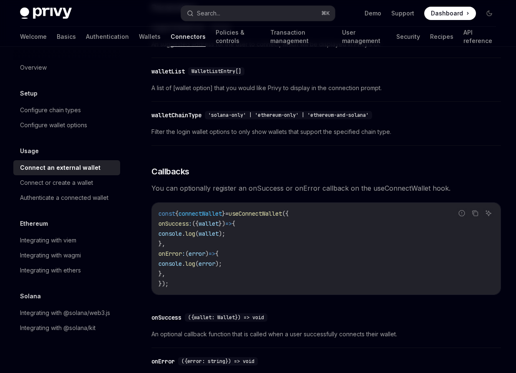
scroll to position [543, 0]
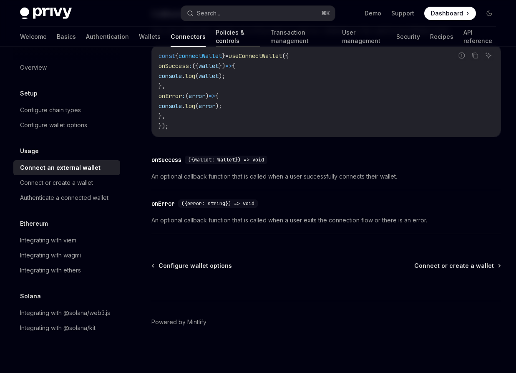
click at [216, 41] on link "Policies & controls" at bounding box center [238, 37] width 45 height 20
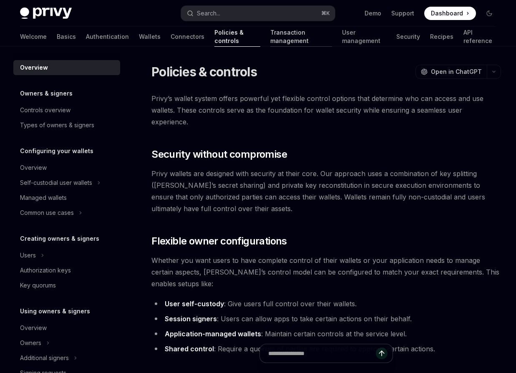
click at [286, 40] on link "Transaction management" at bounding box center [301, 37] width 62 height 20
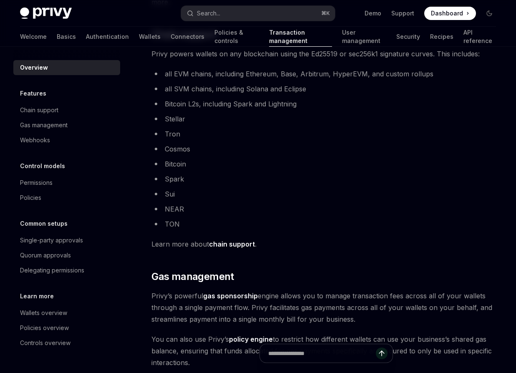
scroll to position [693, 0]
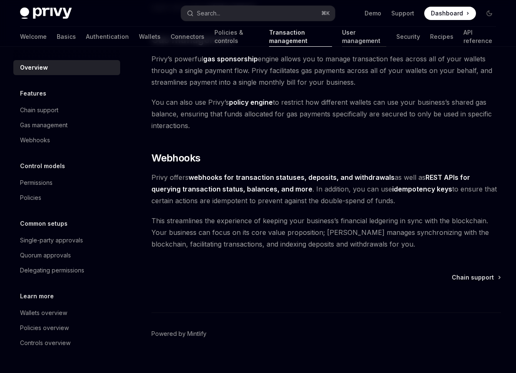
click at [349, 31] on link "User management" at bounding box center [364, 37] width 44 height 20
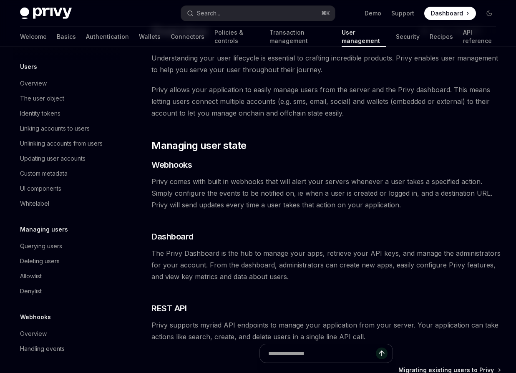
scroll to position [41, 0]
click at [288, 38] on link "Transaction management" at bounding box center [300, 37] width 62 height 20
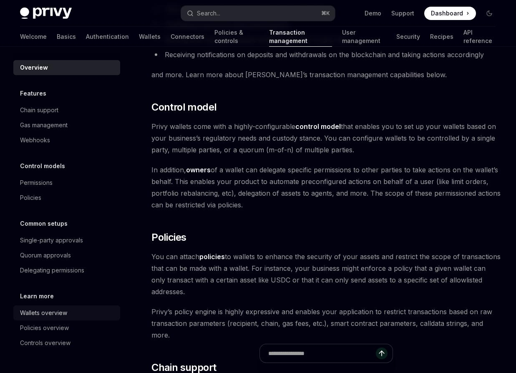
scroll to position [125, 0]
click at [64, 313] on div "Wallets overview" at bounding box center [43, 313] width 47 height 10
type textarea "*"
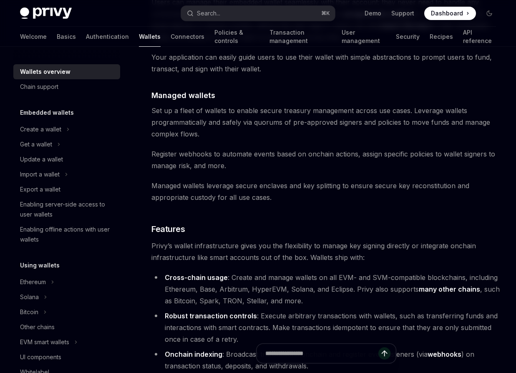
scroll to position [686, 0]
